Goal: Task Accomplishment & Management: Use online tool/utility

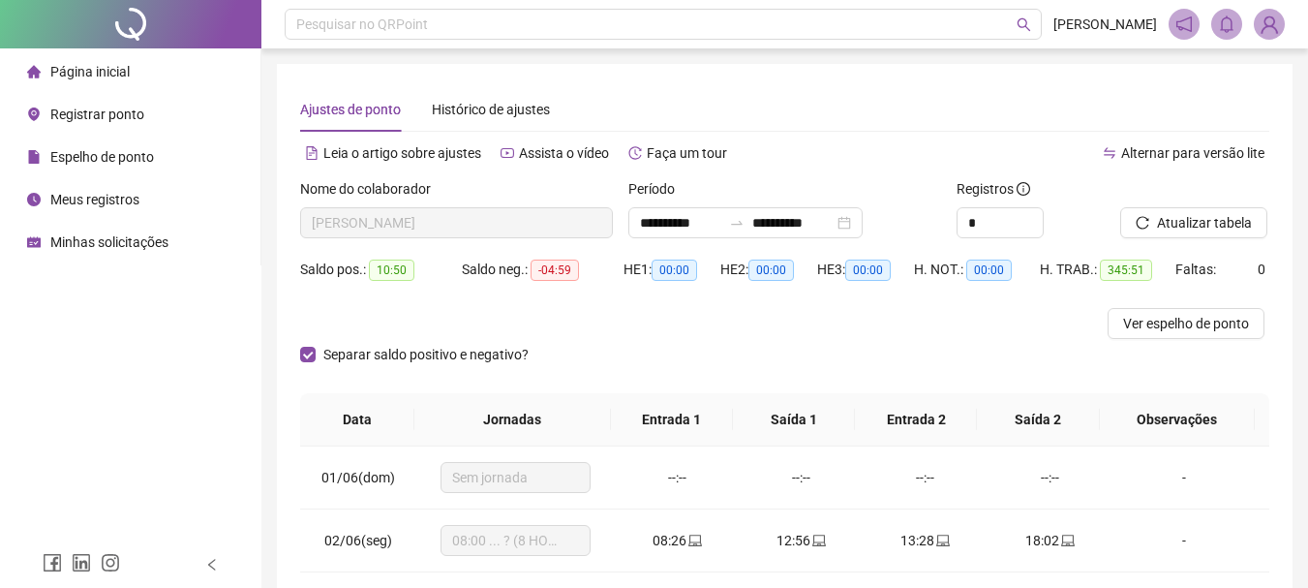
click at [77, 77] on span "Página inicial" at bounding box center [89, 71] width 79 height 15
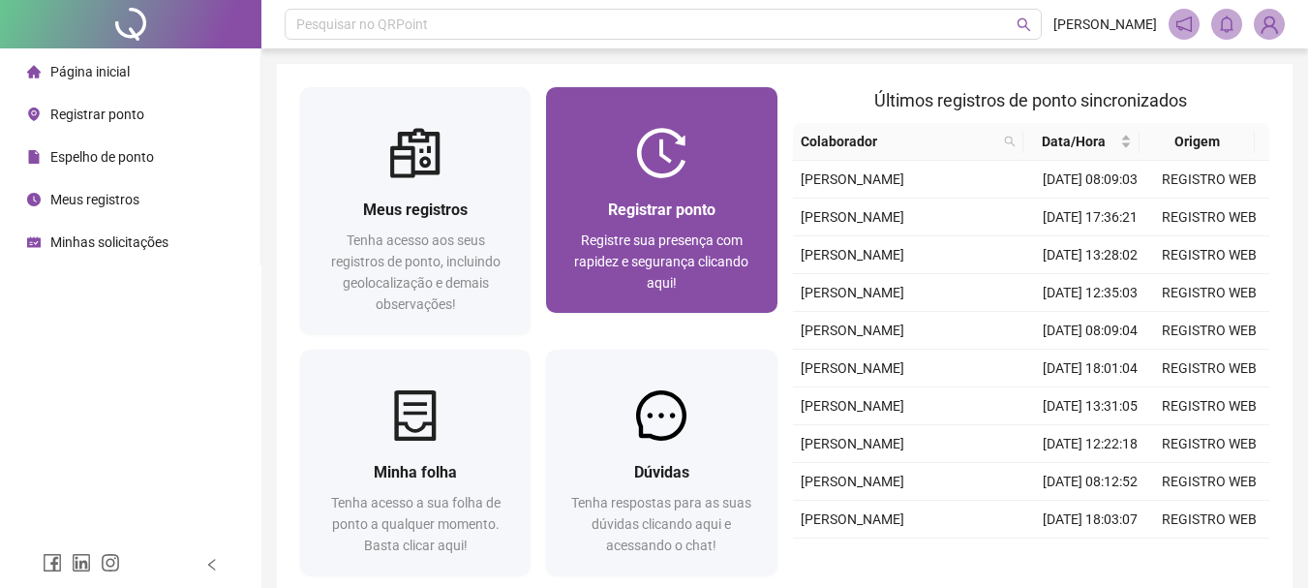
click at [601, 191] on div "Registrar ponto Registre sua presença com rapidez e segurança clicando aqui!" at bounding box center [661, 245] width 230 height 135
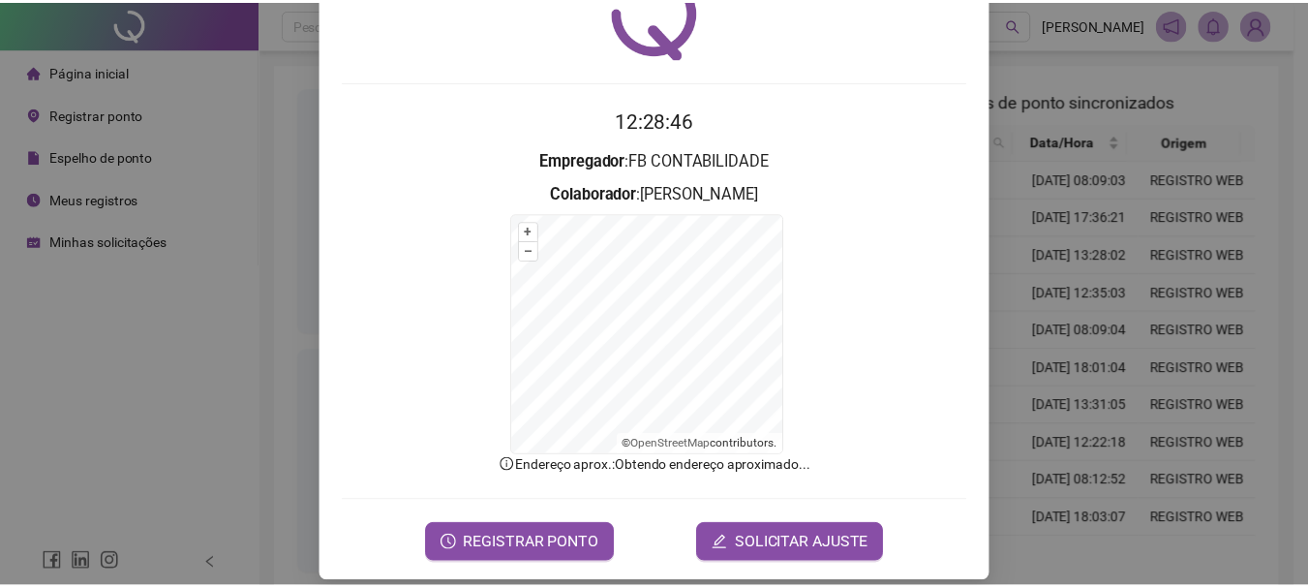
scroll to position [120, 0]
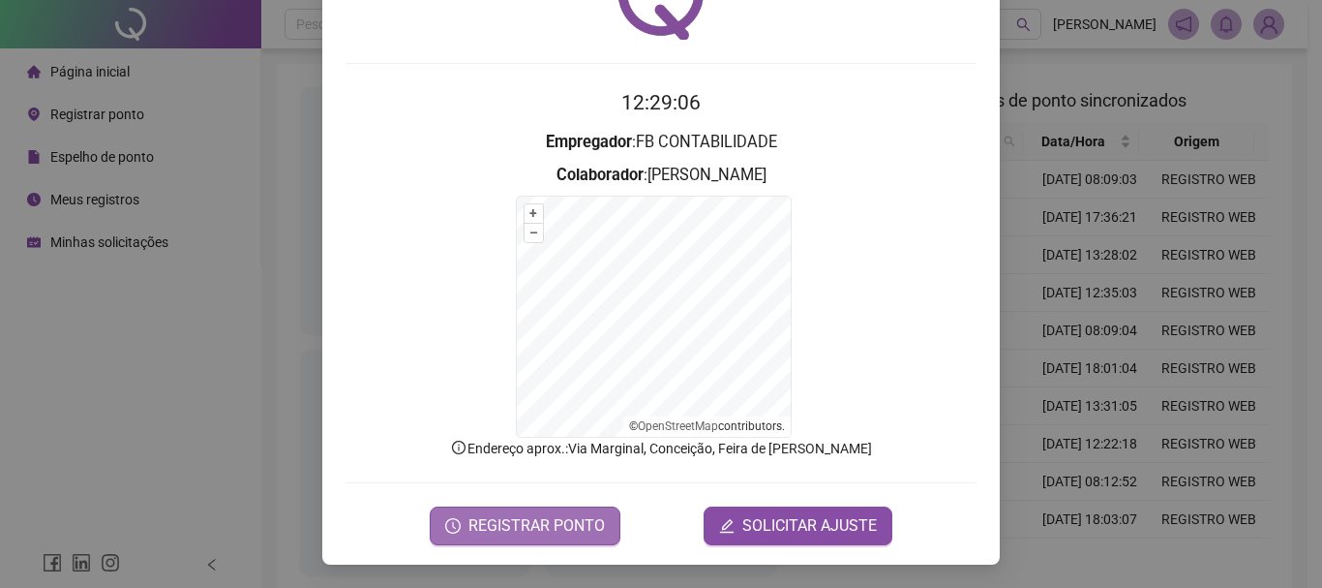
click at [505, 521] on span "REGISTRAR PONTO" at bounding box center [536, 525] width 136 height 23
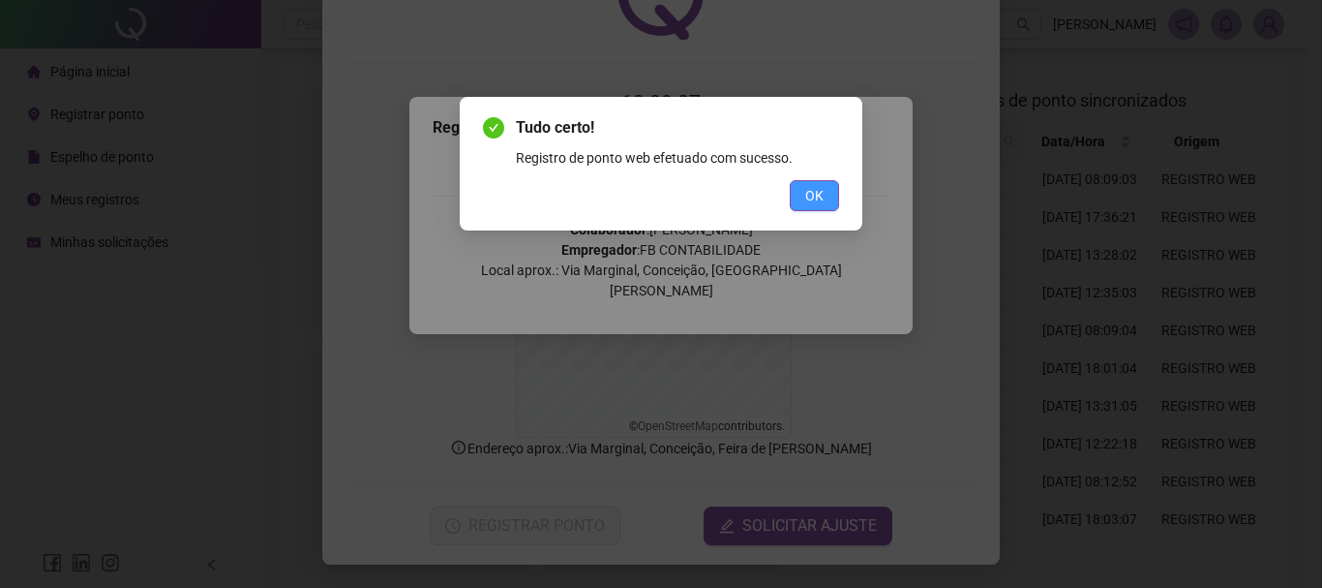
click at [804, 188] on button "OK" at bounding box center [814, 195] width 49 height 31
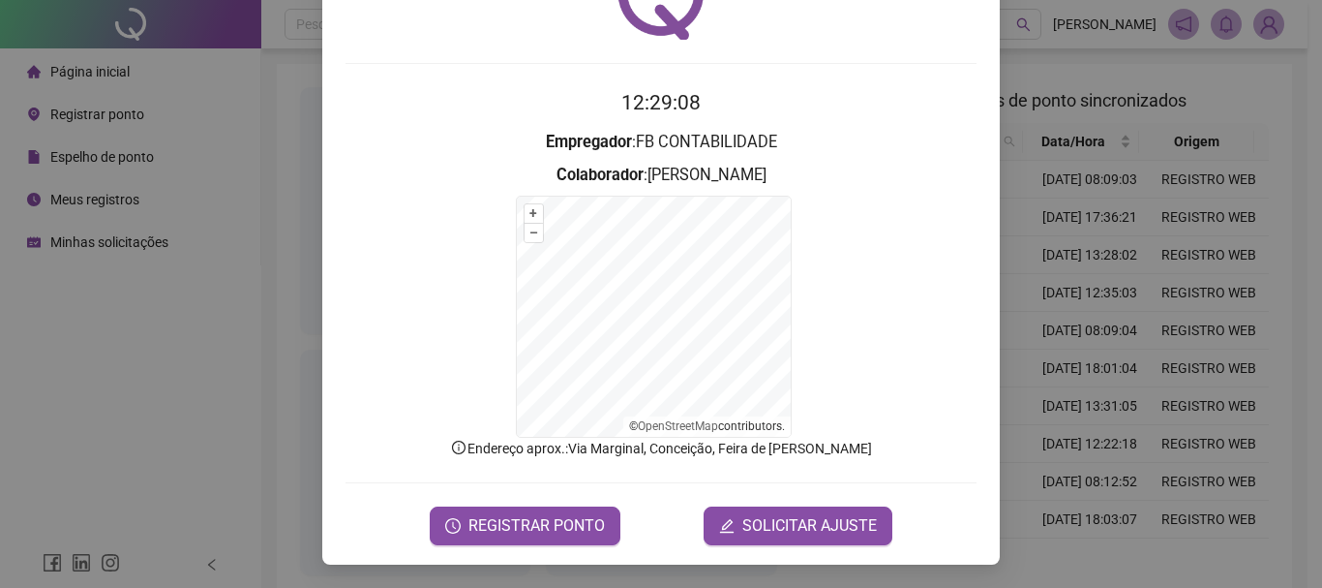
click at [126, 406] on div "Registro de ponto web 12:29:08 Empregador : FB CONTABILIDADE Colaborador : [PER…" at bounding box center [661, 294] width 1322 height 588
